Goal: Information Seeking & Learning: Learn about a topic

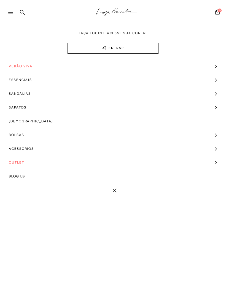
click at [28, 65] on span "Verão Viva" at bounding box center [21, 66] width 24 height 14
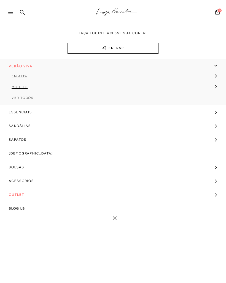
click at [31, 100] on link "Ver Todos" at bounding box center [113, 99] width 226 height 11
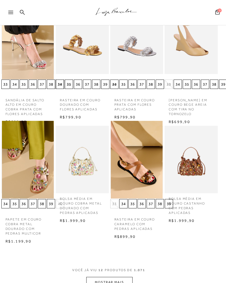
scroll to position [196, 4]
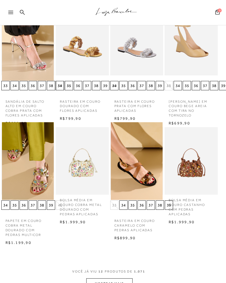
click at [120, 283] on button "MOSTRAR MAIS" at bounding box center [109, 283] width 46 height 11
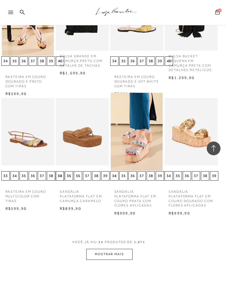
scroll to position [580, 4]
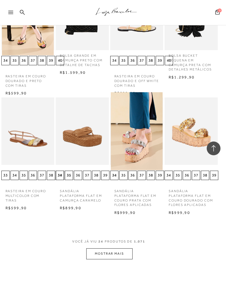
click at [124, 254] on button "MOSTRAR MAIS" at bounding box center [109, 253] width 46 height 11
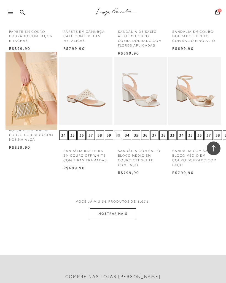
scroll to position [981, 0]
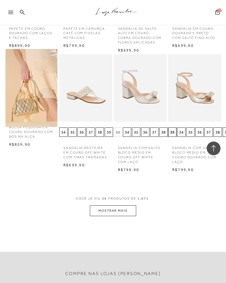
click at [124, 205] on button "MOSTRAR MAIS" at bounding box center [113, 210] width 46 height 11
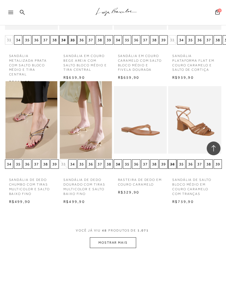
scroll to position [1322, 0]
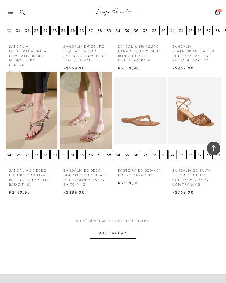
click at [122, 228] on button "MOSTRAR MAIS" at bounding box center [113, 233] width 46 height 11
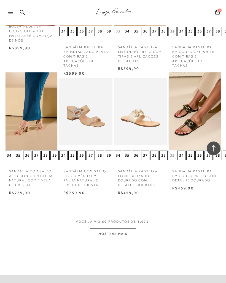
scroll to position [1681, 0]
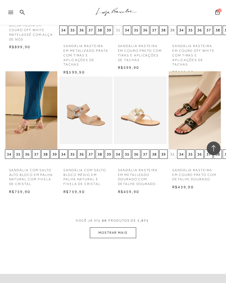
click at [128, 228] on button "MOSTRAR MAIS" at bounding box center [113, 233] width 46 height 11
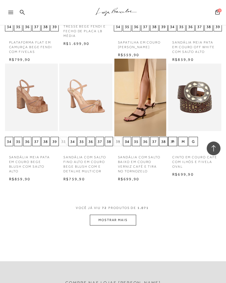
scroll to position [2063, 0]
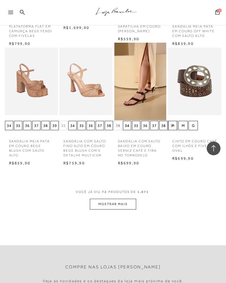
click at [126, 199] on button "MOSTRAR MAIS" at bounding box center [113, 204] width 46 height 11
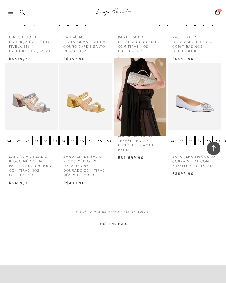
scroll to position [2410, 0]
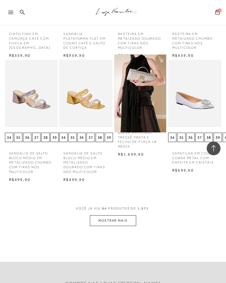
click at [129, 215] on button "MOSTRAR MAIS" at bounding box center [113, 220] width 46 height 11
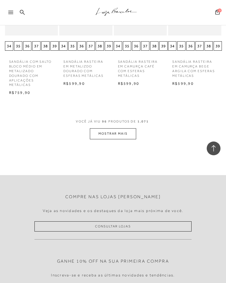
scroll to position [2887, 0]
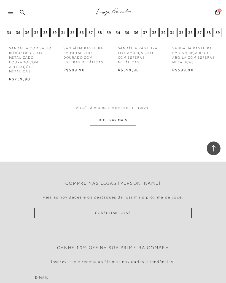
click at [130, 115] on button "MOSTRAR MAIS" at bounding box center [113, 120] width 46 height 11
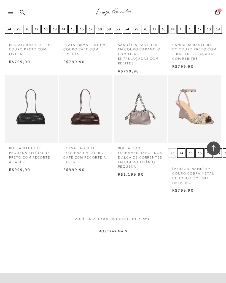
scroll to position [3155, 0]
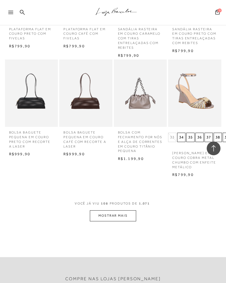
click at [127, 210] on button "MOSTRAR MAIS" at bounding box center [113, 215] width 46 height 11
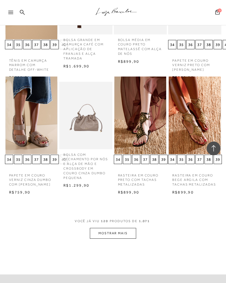
scroll to position [3505, 0]
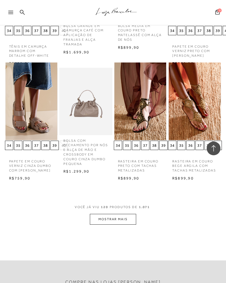
click at [126, 214] on button "MOSTRAR MAIS" at bounding box center [113, 219] width 46 height 11
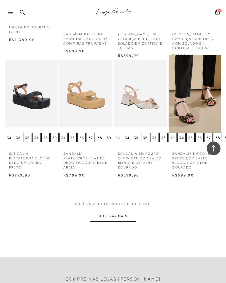
scroll to position [3872, 0]
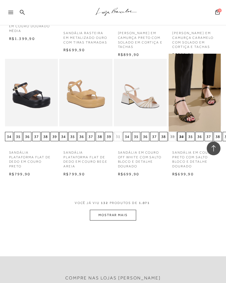
click at [131, 210] on button "MOSTRAR MAIS" at bounding box center [113, 215] width 46 height 11
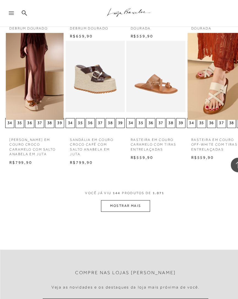
scroll to position [4204, 0]
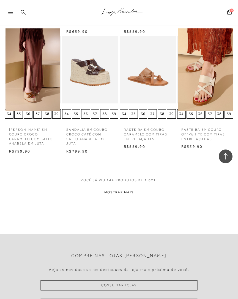
click at [129, 187] on button "MOSTRAR MAIS" at bounding box center [119, 192] width 46 height 11
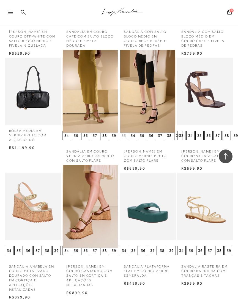
scroll to position [4421, 0]
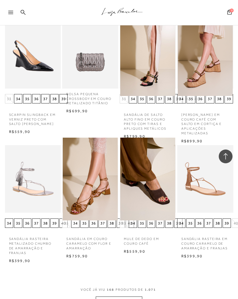
scroll to position [4821, 0]
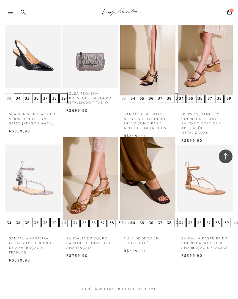
click at [131, 283] on button "MOSTRAR MAIS" at bounding box center [119, 301] width 46 height 11
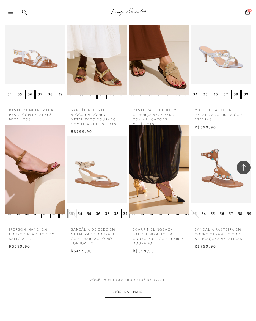
scroll to position [5156, 0]
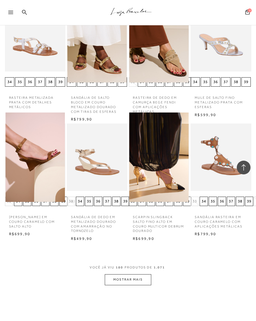
click at [142, 275] on button "MOSTRAR MAIS" at bounding box center [128, 280] width 46 height 11
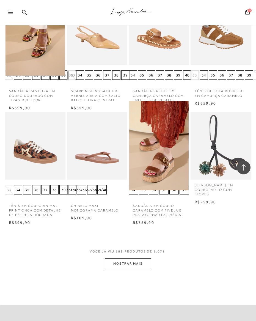
scroll to position [5518, 0]
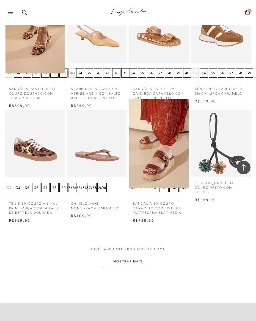
click at [145, 256] on button "MOSTRAR MAIS" at bounding box center [128, 261] width 46 height 11
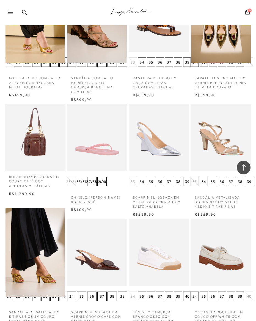
scroll to position [5897, 0]
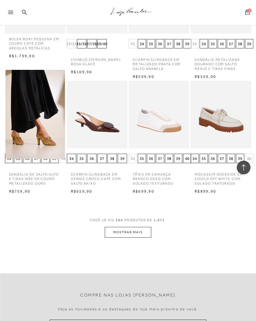
click at [146, 228] on button "MOSTRAR MAIS" at bounding box center [128, 232] width 46 height 11
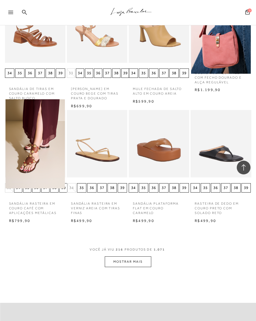
scroll to position [6222, 0]
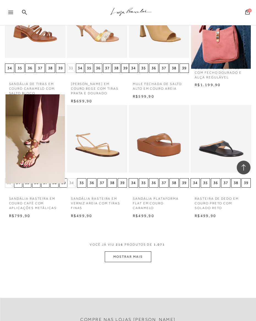
click at [142, 252] on button "MOSTRAR MAIS" at bounding box center [128, 257] width 46 height 11
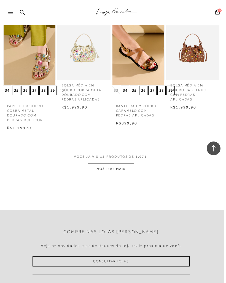
click at [11, 13] on icon at bounding box center [10, 12] width 5 height 3
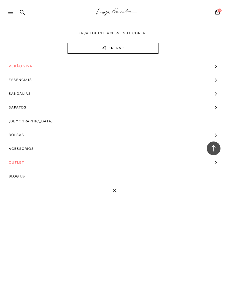
click at [16, 66] on span "Verão Viva" at bounding box center [21, 66] width 24 height 14
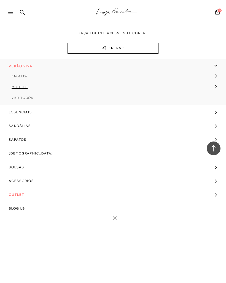
click at [19, 97] on span "Ver Todos" at bounding box center [23, 98] width 22 height 4
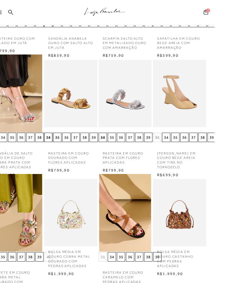
scroll to position [0, 4]
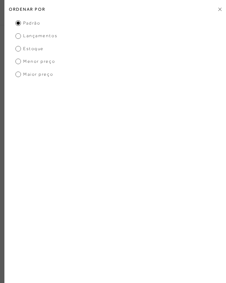
click at [21, 33] on span "Lançamentos" at bounding box center [36, 36] width 42 height 6
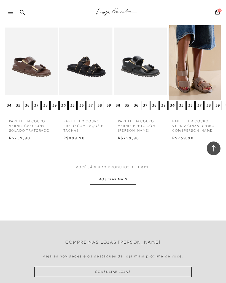
scroll to position [303, 0]
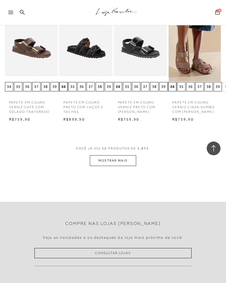
click at [120, 166] on button "MOSTRAR MAIS" at bounding box center [113, 160] width 46 height 11
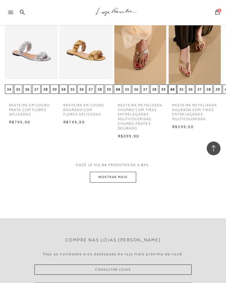
scroll to position [662, 0]
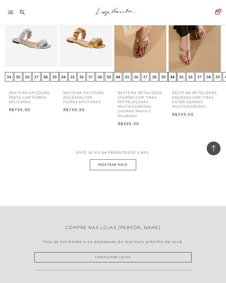
click at [123, 164] on button "MOSTRAR MAIS" at bounding box center [113, 164] width 46 height 11
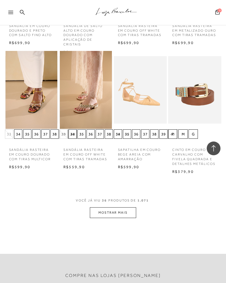
scroll to position [984, 0]
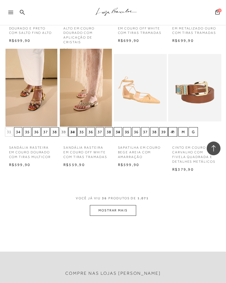
click at [126, 209] on button "MOSTRAR MAIS" at bounding box center [113, 210] width 46 height 11
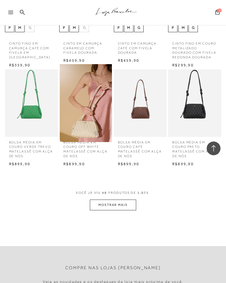
scroll to position [1342, 0]
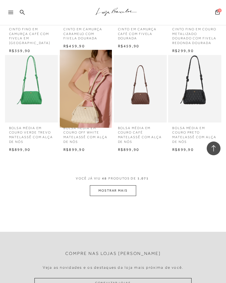
click at [127, 185] on button "MOSTRAR MAIS" at bounding box center [113, 190] width 46 height 11
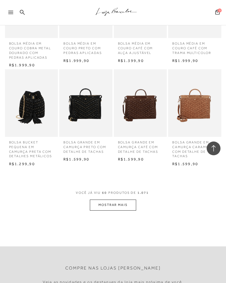
scroll to position [1625, 0]
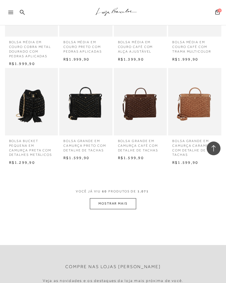
click at [126, 198] on button "MOSTRAR MAIS" at bounding box center [113, 203] width 46 height 11
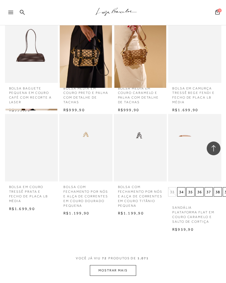
scroll to position [1916, 0]
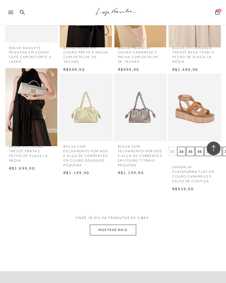
click at [123, 225] on button "MOSTRAR MAIS" at bounding box center [113, 230] width 46 height 11
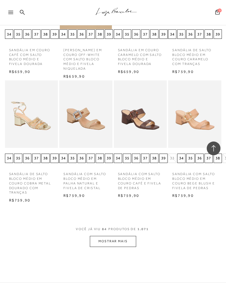
scroll to position [2279, 0]
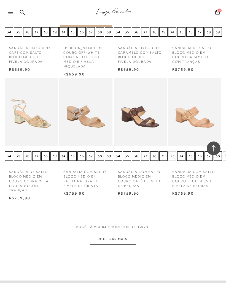
click at [125, 234] on button "MOSTRAR MAIS" at bounding box center [113, 239] width 46 height 11
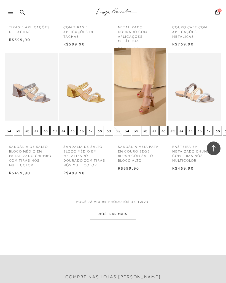
scroll to position [2683, 0]
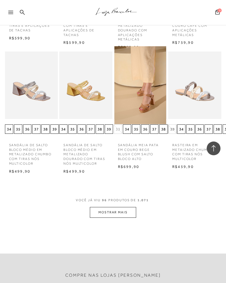
click at [125, 207] on button "MOSTRAR MAIS" at bounding box center [113, 212] width 46 height 11
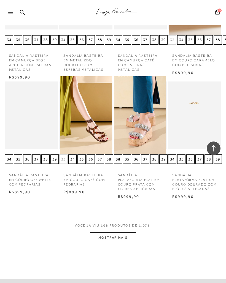
scroll to position [3024, 0]
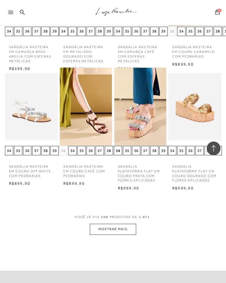
click at [125, 224] on button "MOSTRAR MAIS" at bounding box center [113, 229] width 46 height 11
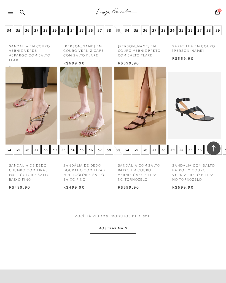
scroll to position [3389, 0]
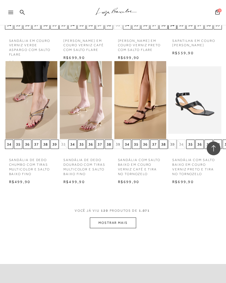
click at [124, 218] on button "MOSTRAR MAIS" at bounding box center [113, 223] width 46 height 11
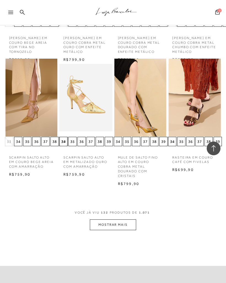
scroll to position [3767, 0]
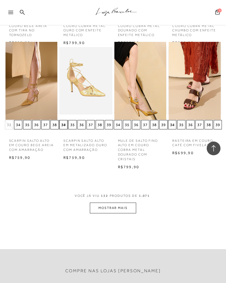
click at [121, 203] on button "MOSTRAR MAIS" at bounding box center [113, 208] width 46 height 11
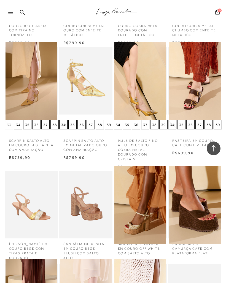
click at [125, 175] on img at bounding box center [140, 205] width 52 height 78
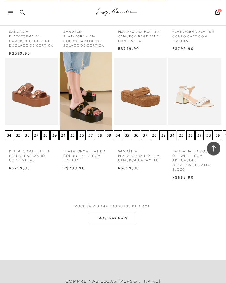
scroll to position [4119, 0]
